Goal: Task Accomplishment & Management: Use online tool/utility

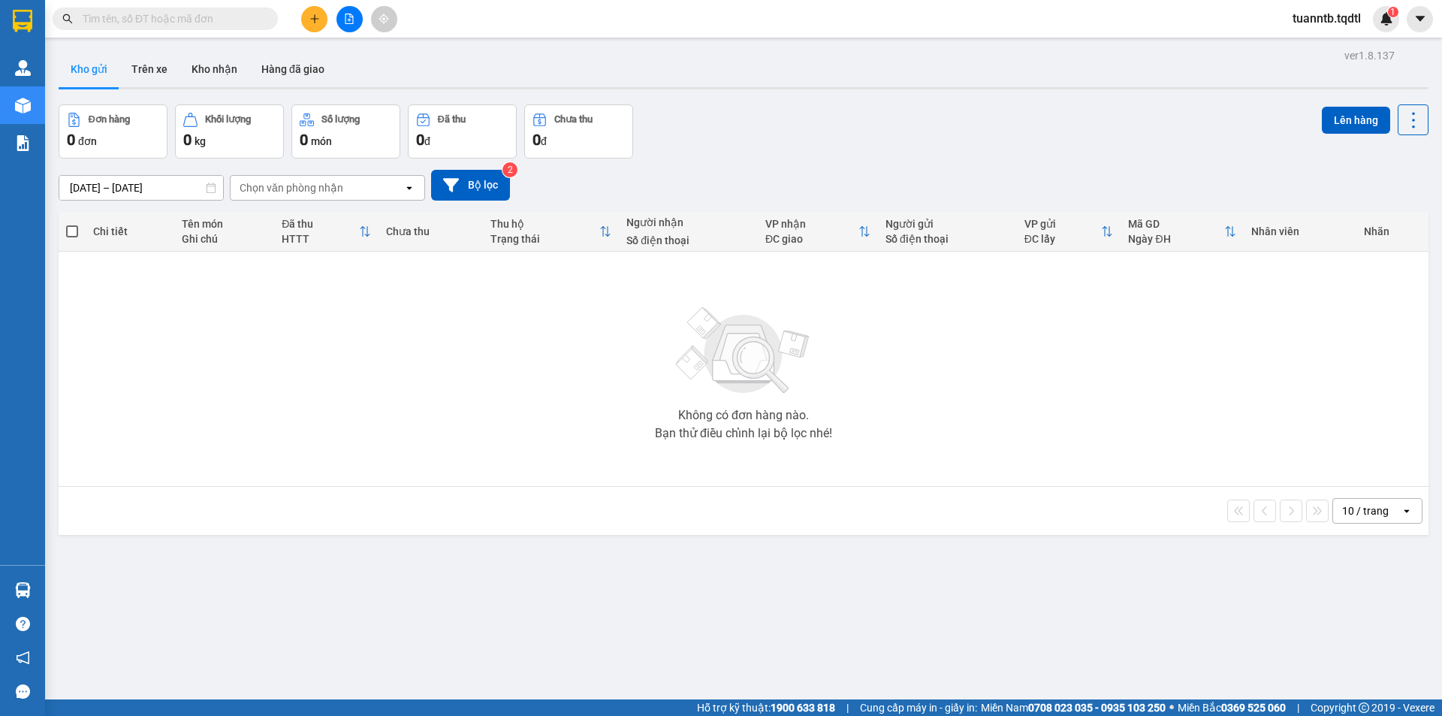
click at [346, 23] on icon "file-add" at bounding box center [350, 19] width 8 height 11
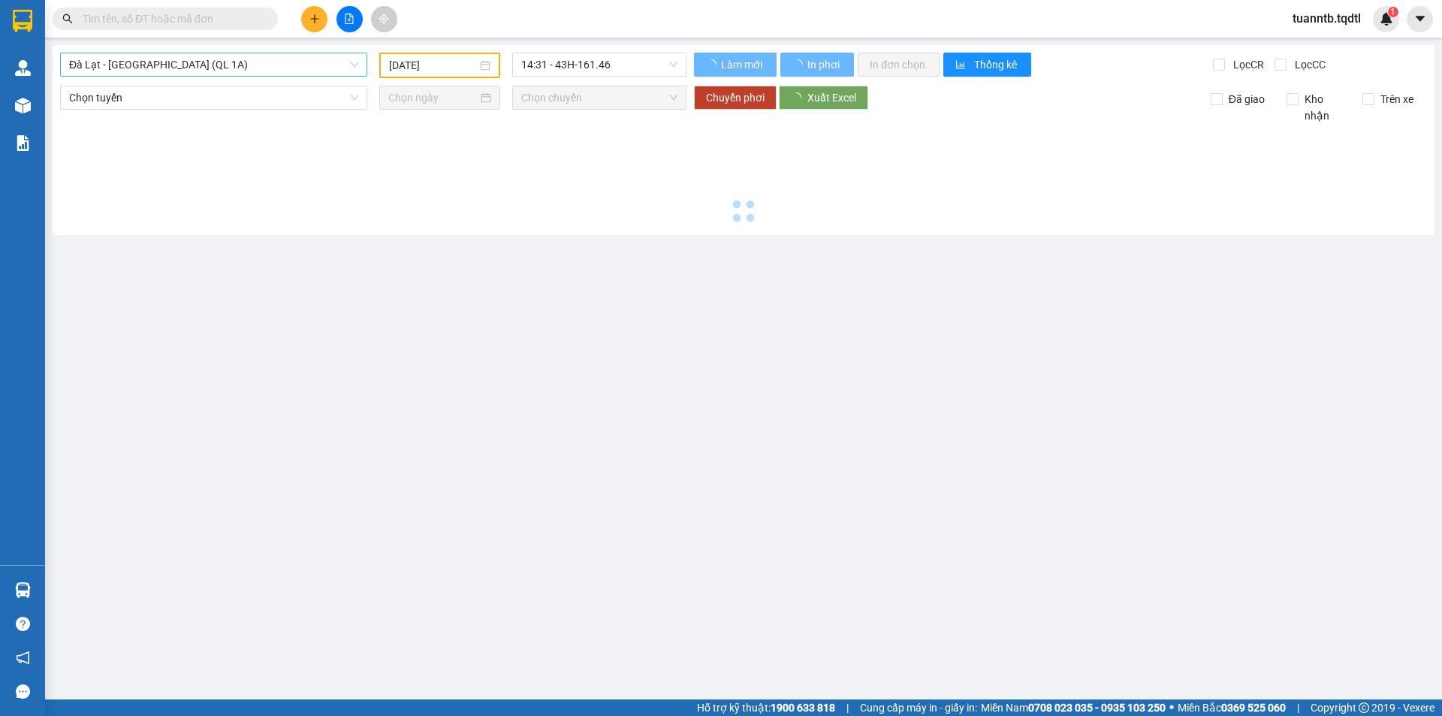
click at [299, 72] on span "Đà Lạt - [GEOGRAPHIC_DATA] (QL 1A)" at bounding box center [213, 64] width 289 height 23
type input "[DATE]"
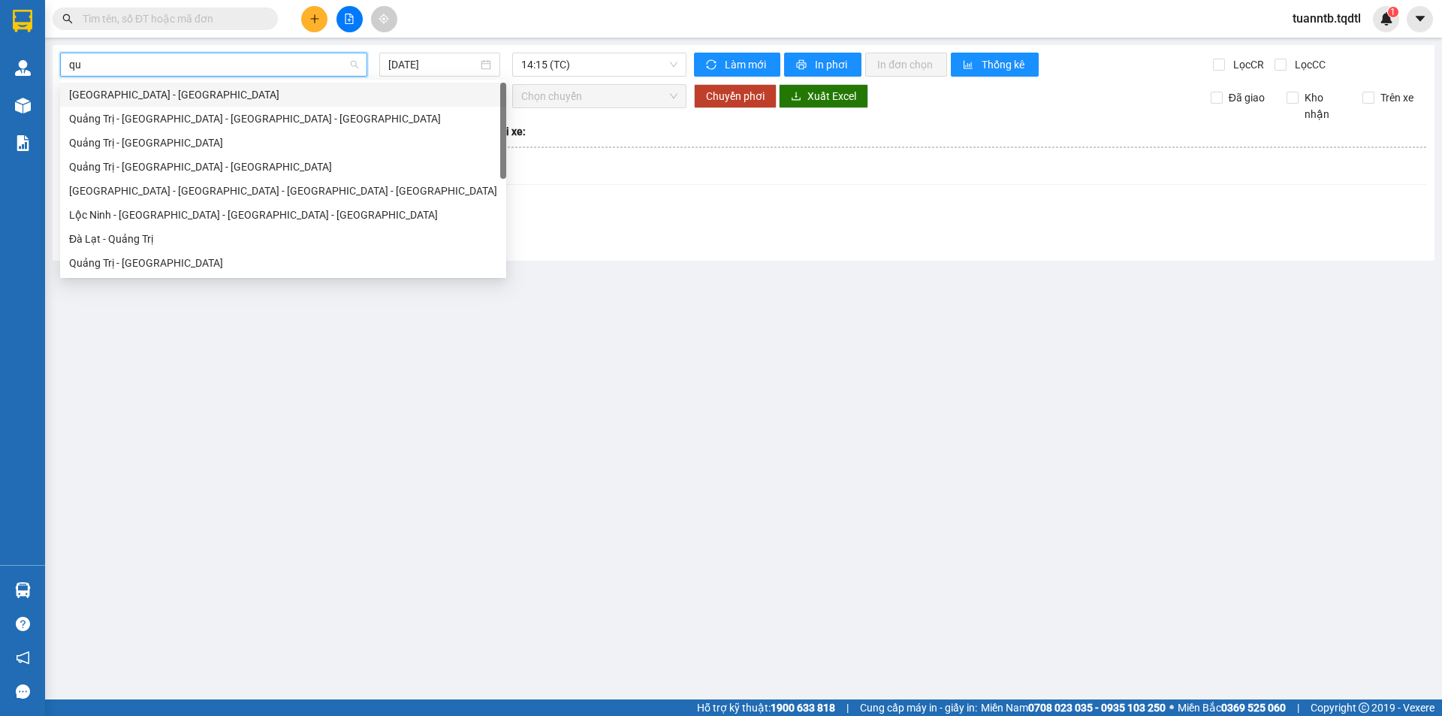
type input "qua"
click at [179, 260] on div "Quảng Trị - [GEOGRAPHIC_DATA]" at bounding box center [283, 263] width 428 height 17
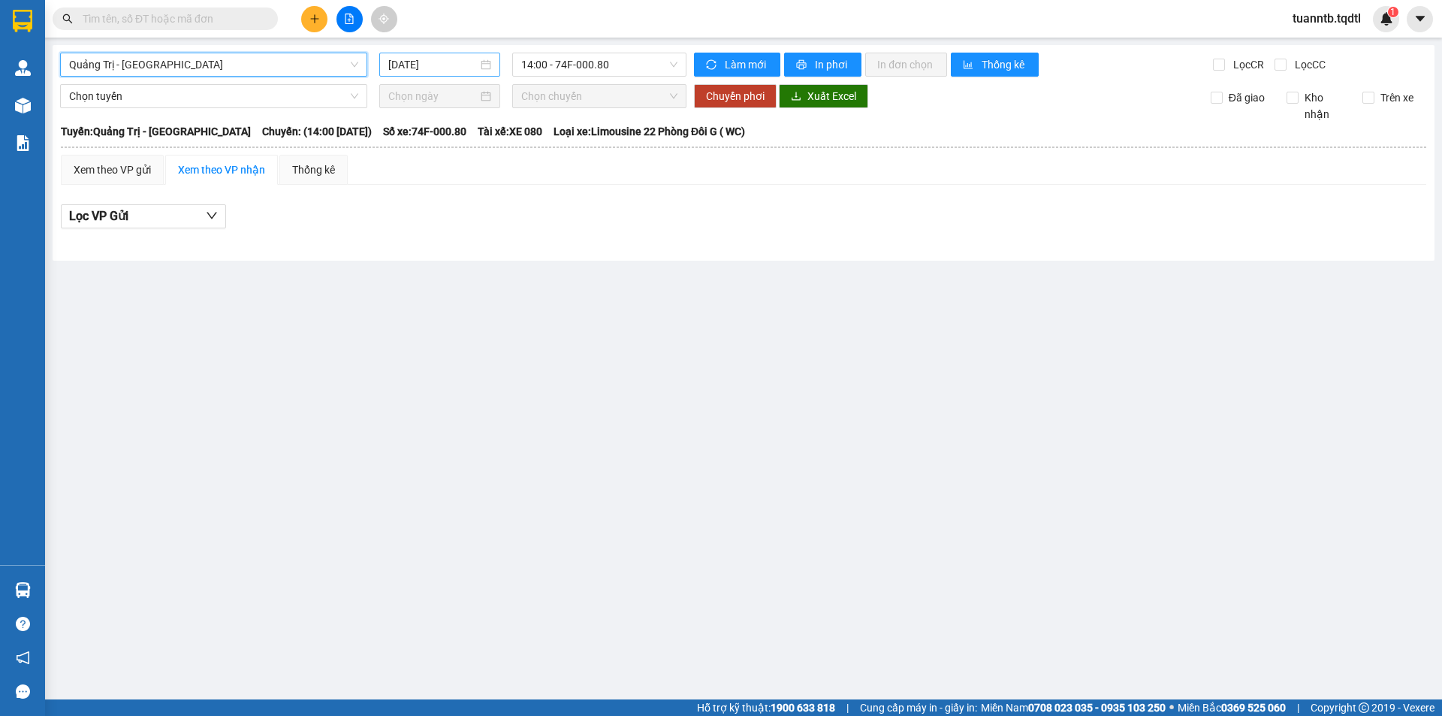
click at [407, 56] on div "[DATE]" at bounding box center [439, 65] width 121 height 24
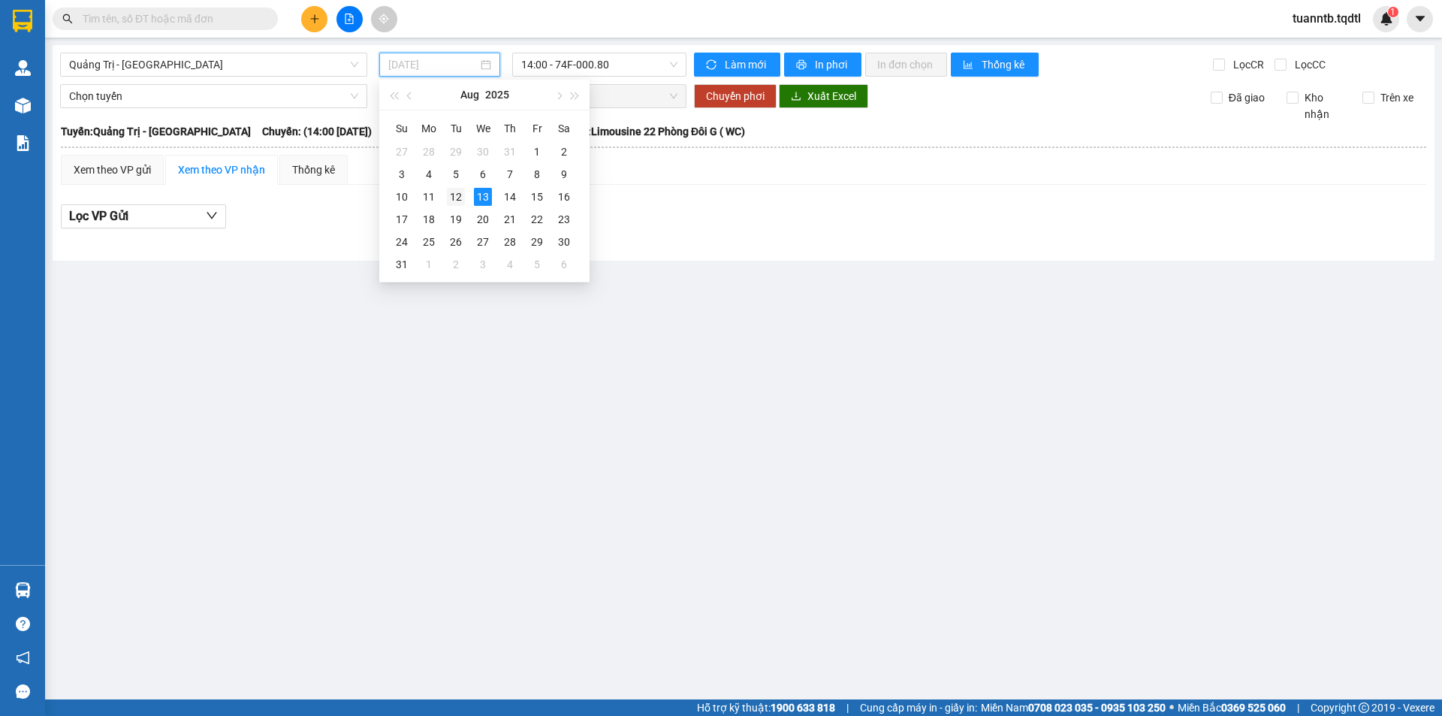
click at [460, 198] on div "12" at bounding box center [456, 197] width 18 height 18
type input "[DATE]"
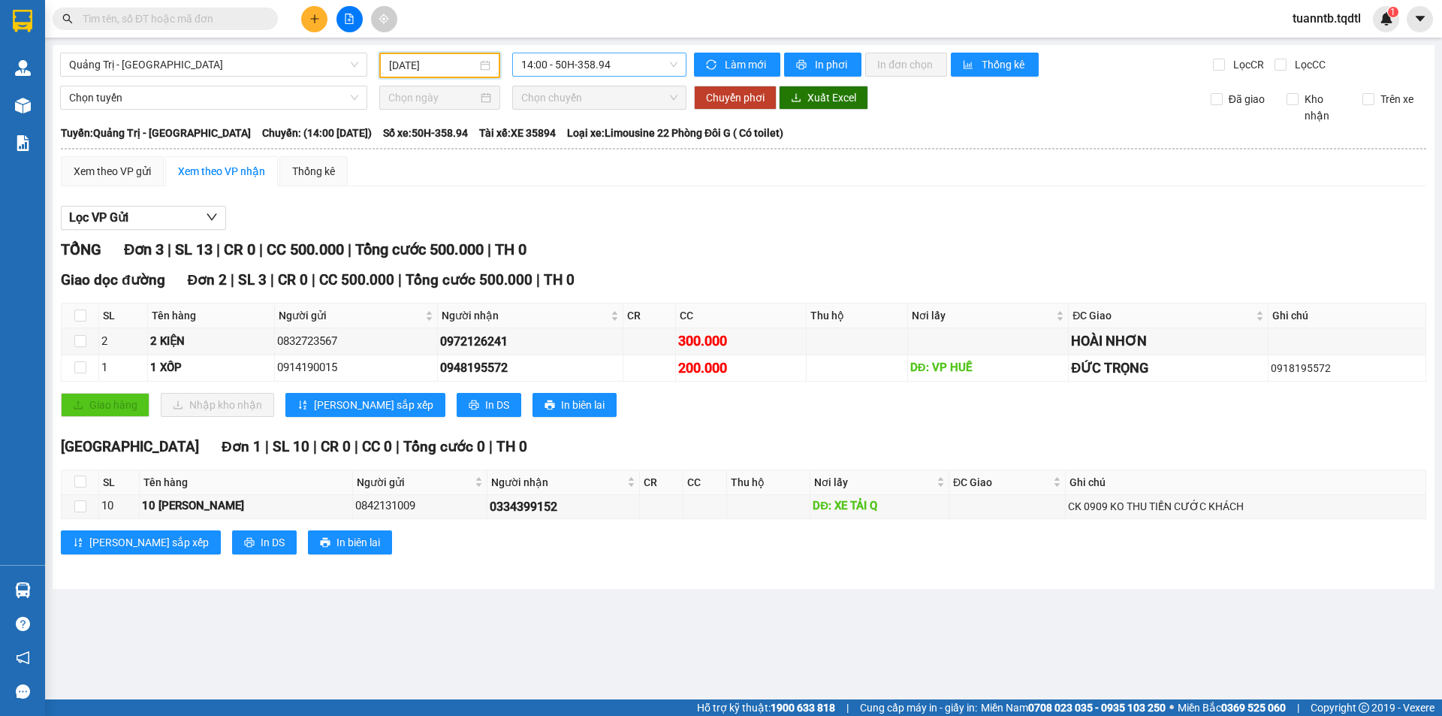
click at [608, 59] on span "14:00 - 50H-358.94" at bounding box center [599, 64] width 156 height 23
click at [608, 196] on div "14:31 - 43H-161.46" at bounding box center [579, 191] width 117 height 17
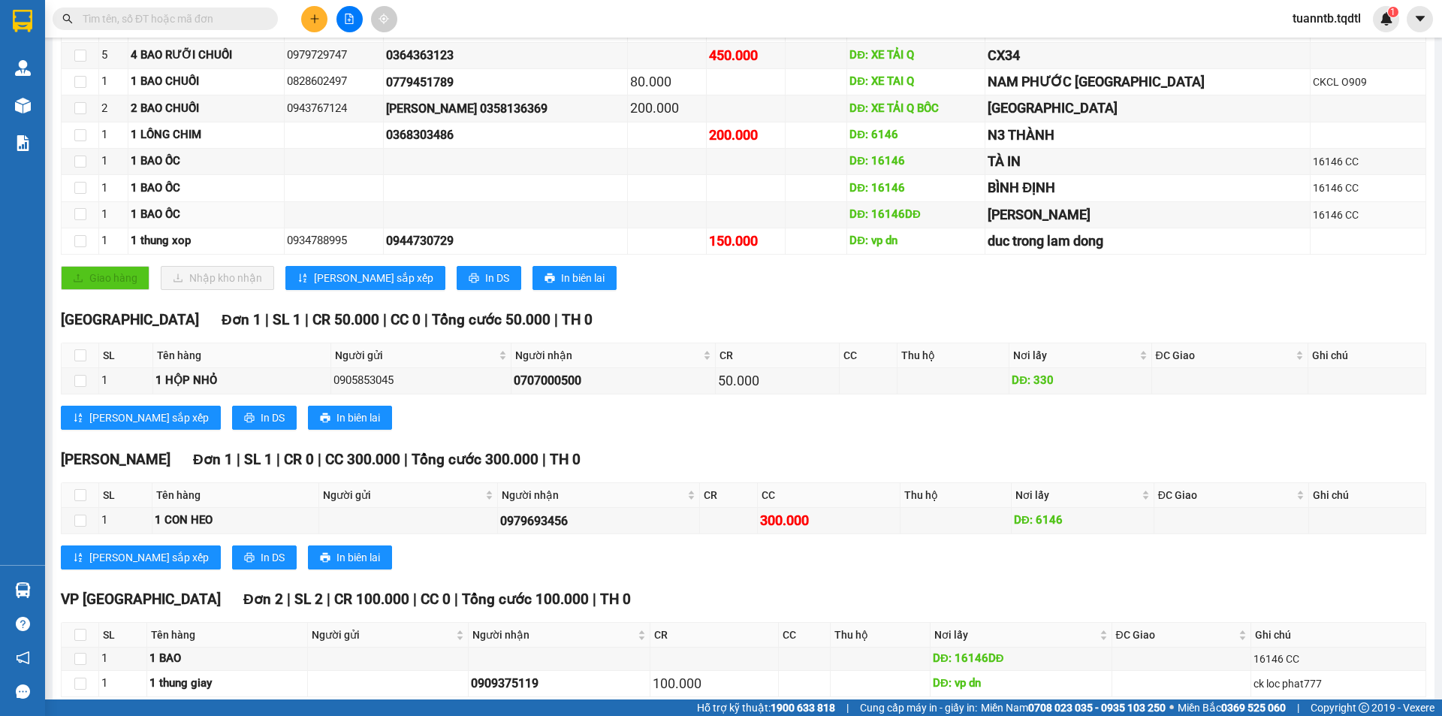
scroll to position [414, 0]
